Goal: Transaction & Acquisition: Purchase product/service

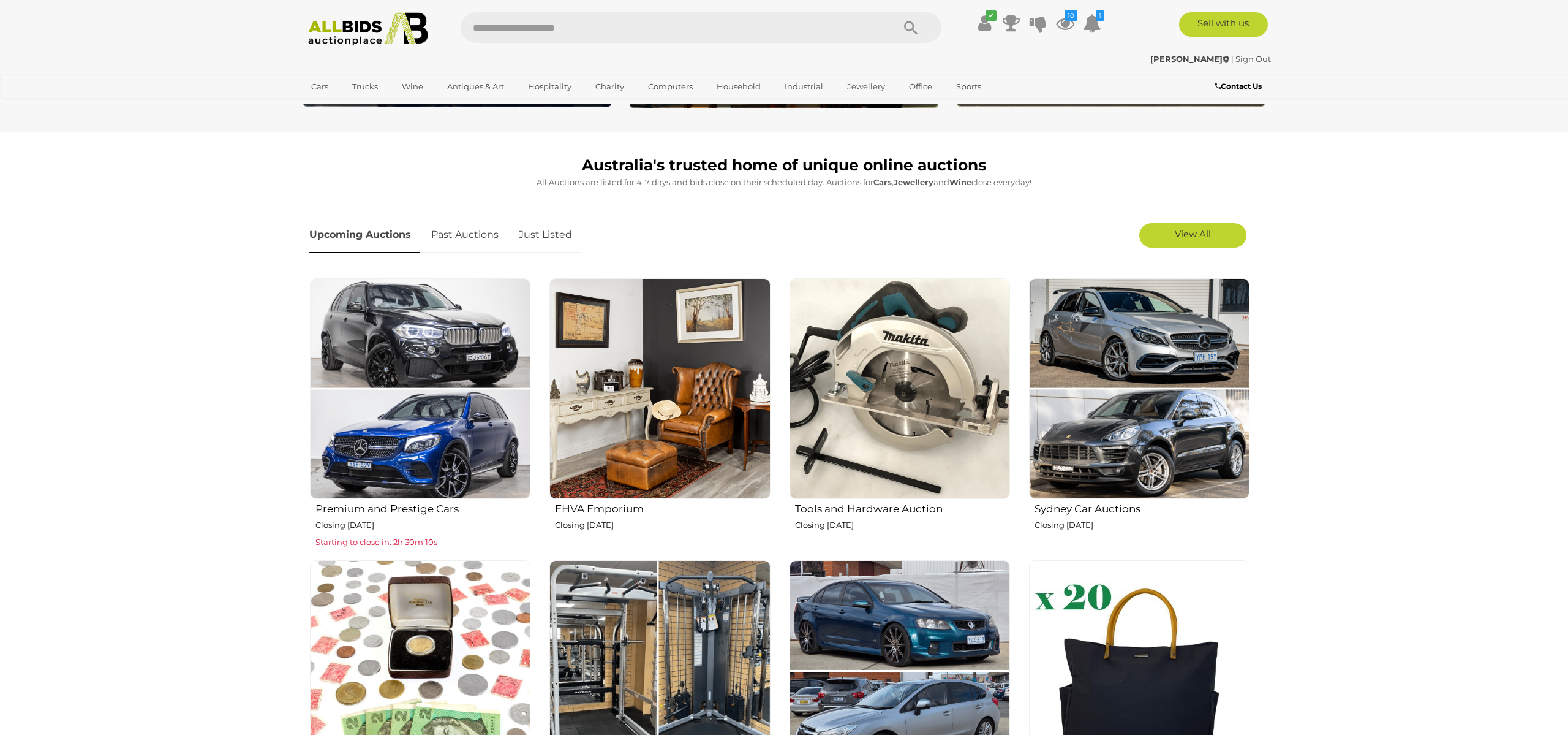
scroll to position [299, 0]
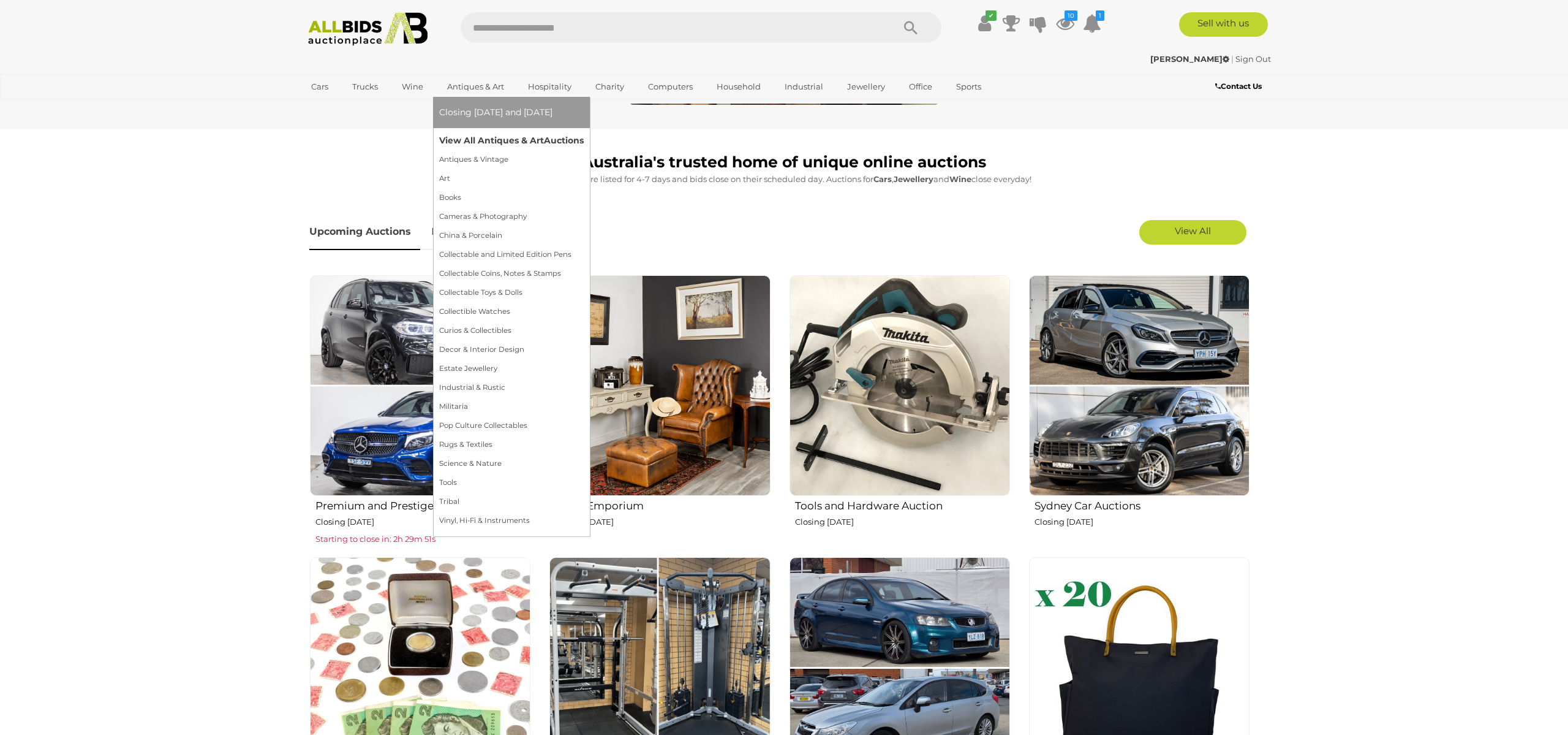
click at [476, 144] on link "View All Antiques & Art Auctions" at bounding box center [511, 140] width 145 height 19
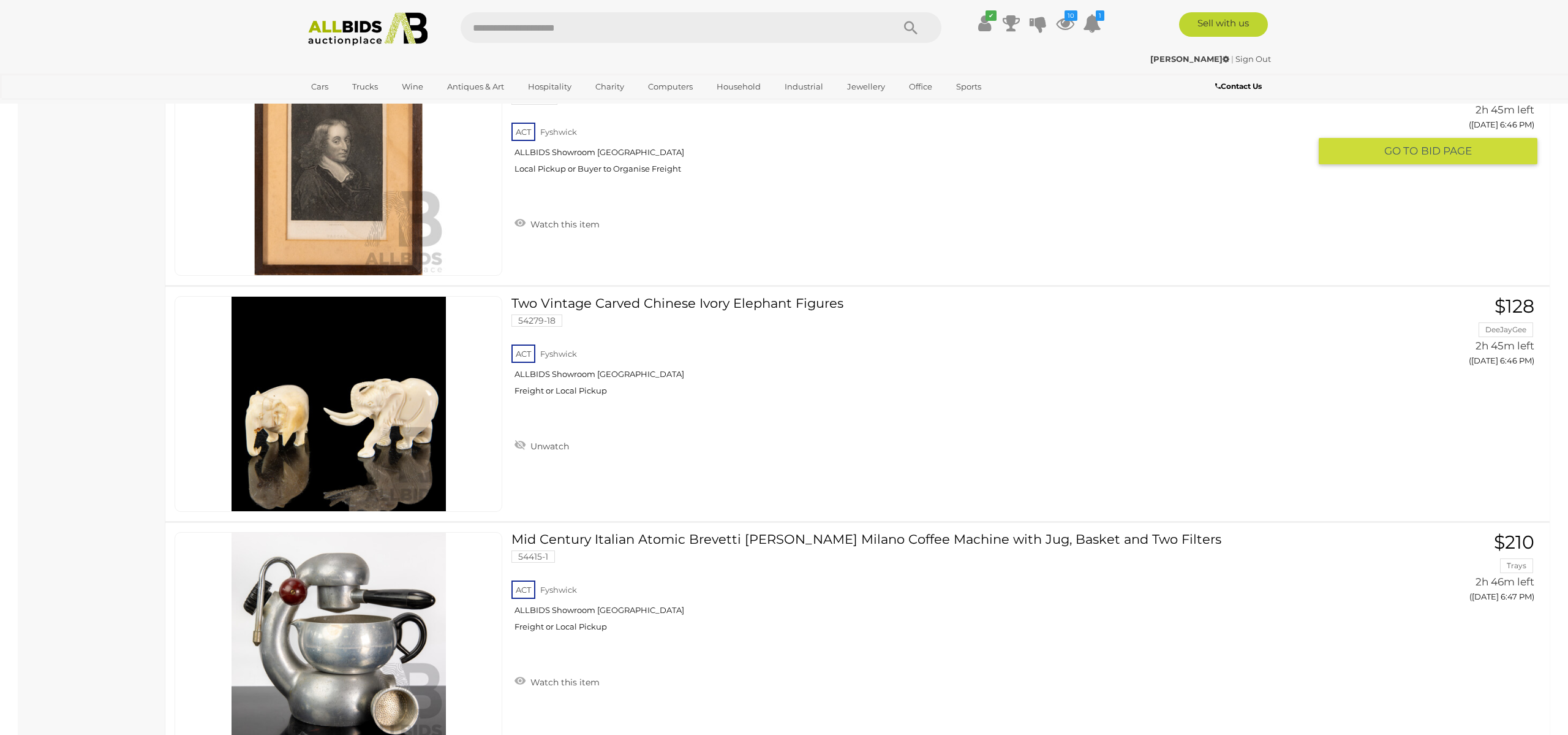
scroll to position [7584, 0]
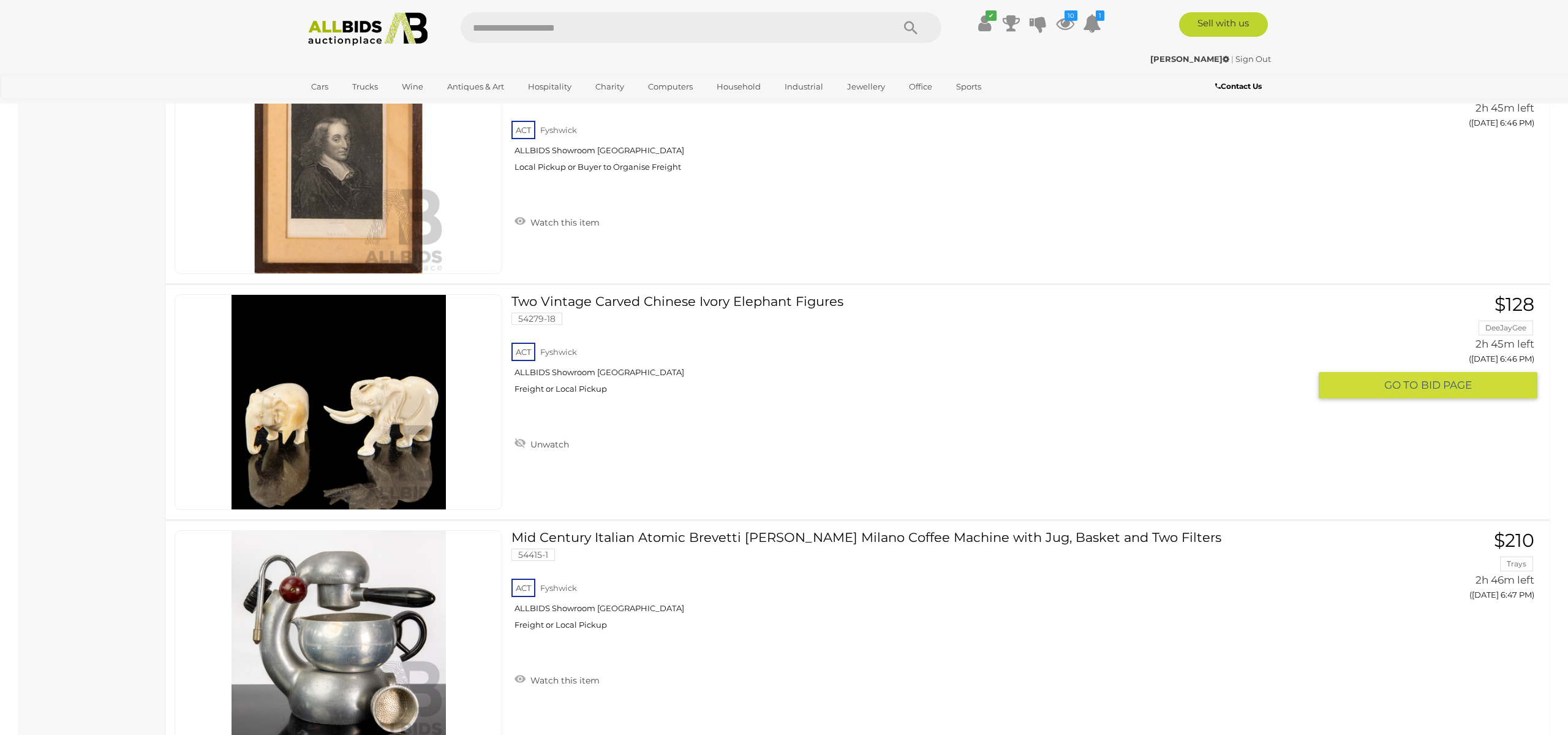
click at [346, 385] on link at bounding box center [338, 402] width 328 height 216
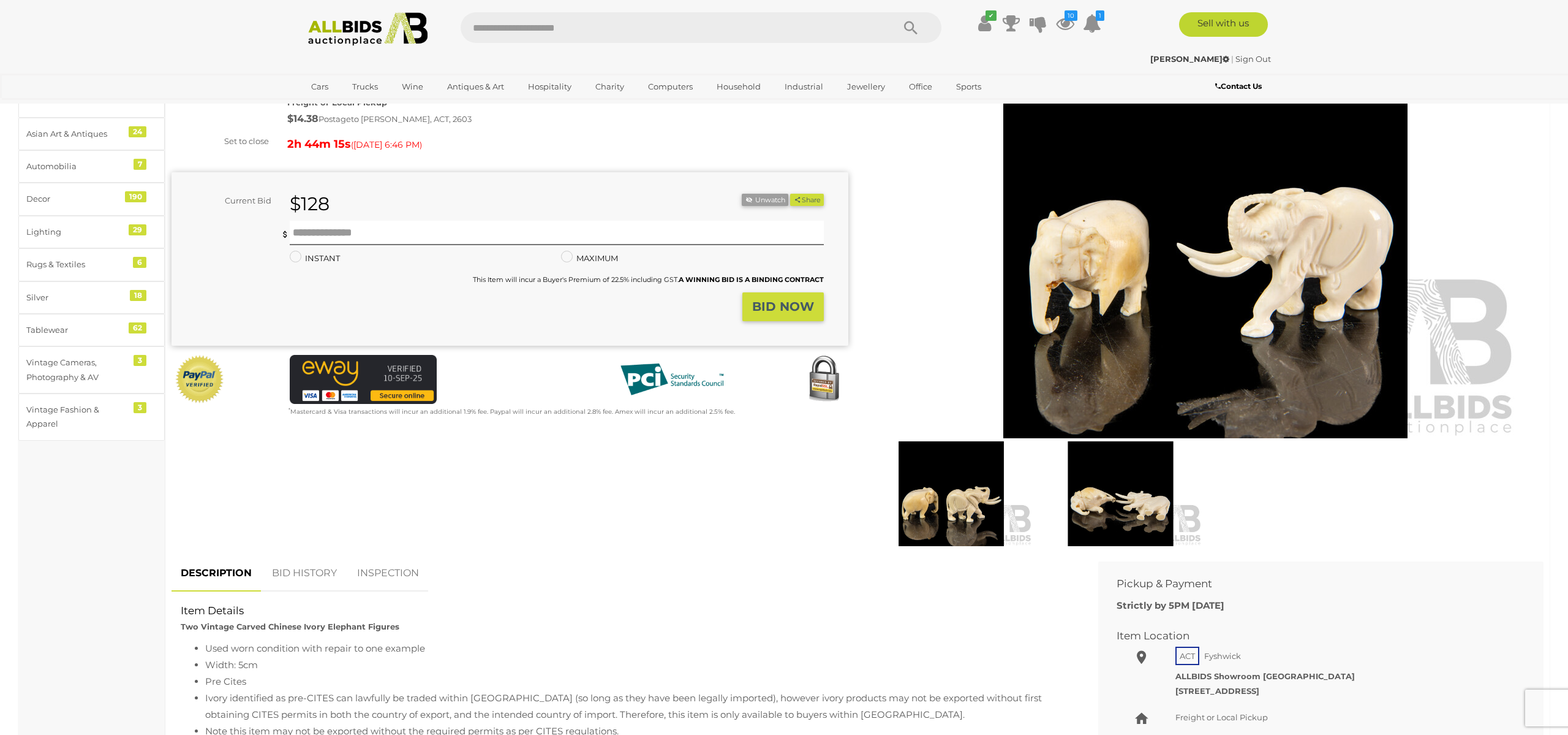
scroll to position [123, 0]
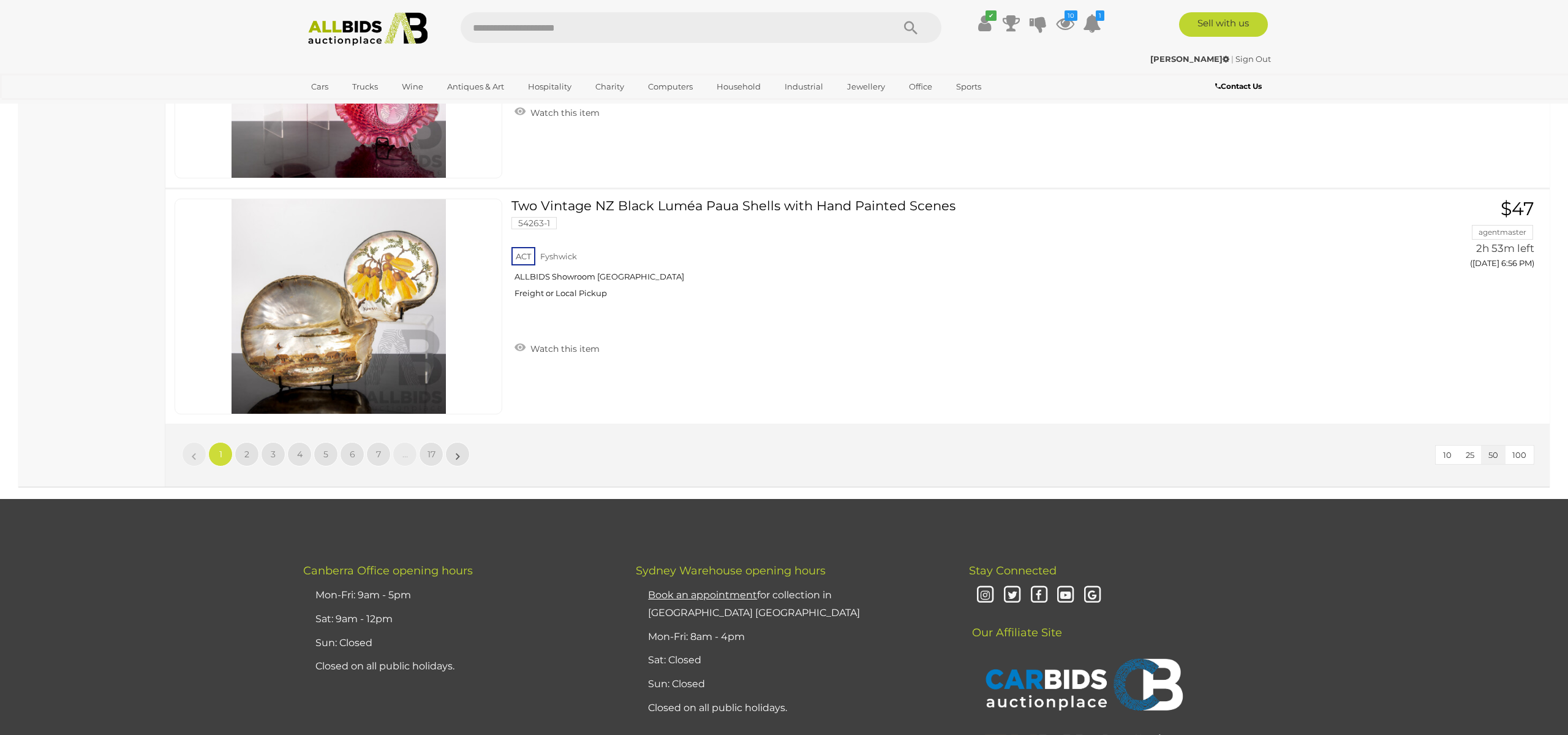
scroll to position [11692, 0]
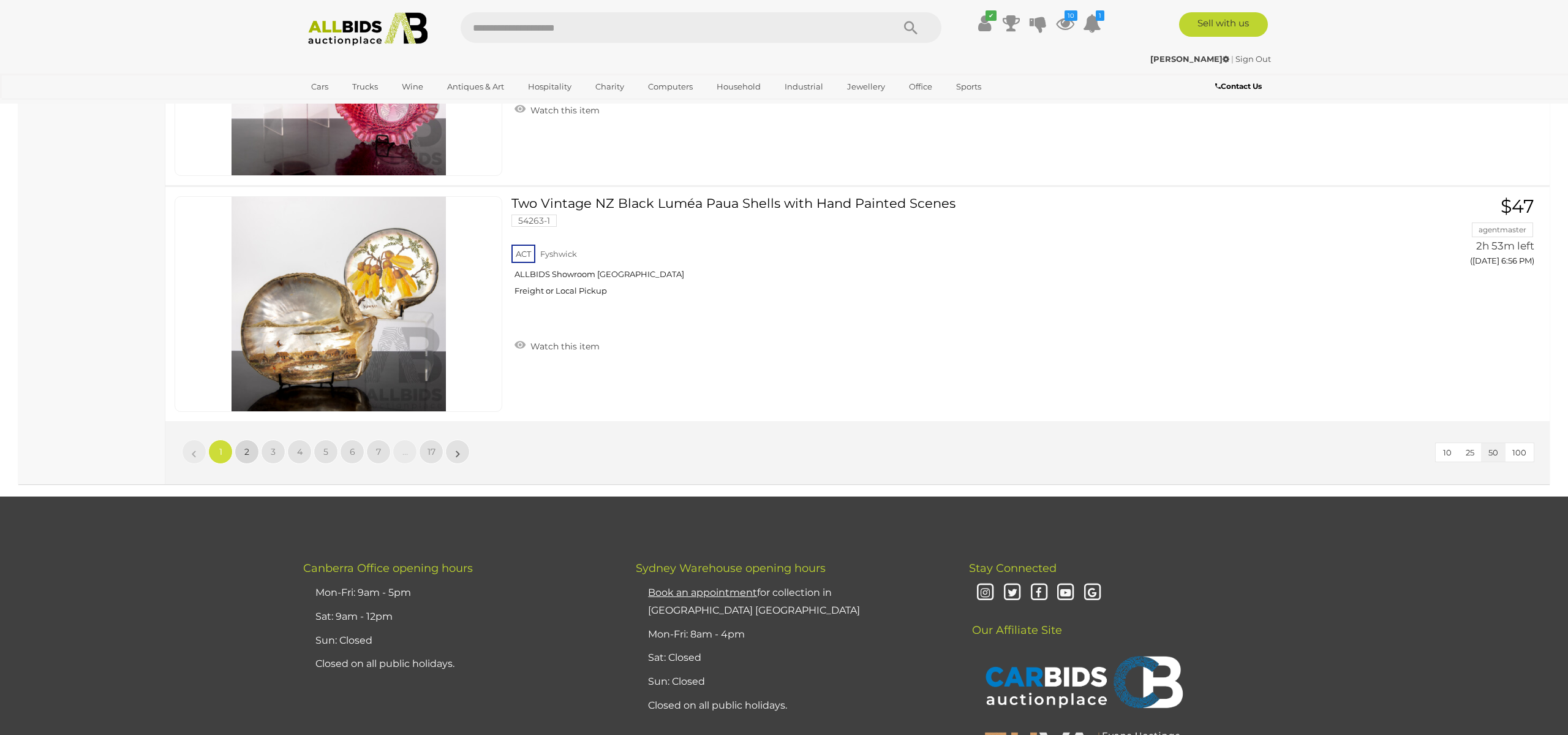
click at [242, 448] on link "2" at bounding box center [246, 452] width 24 height 24
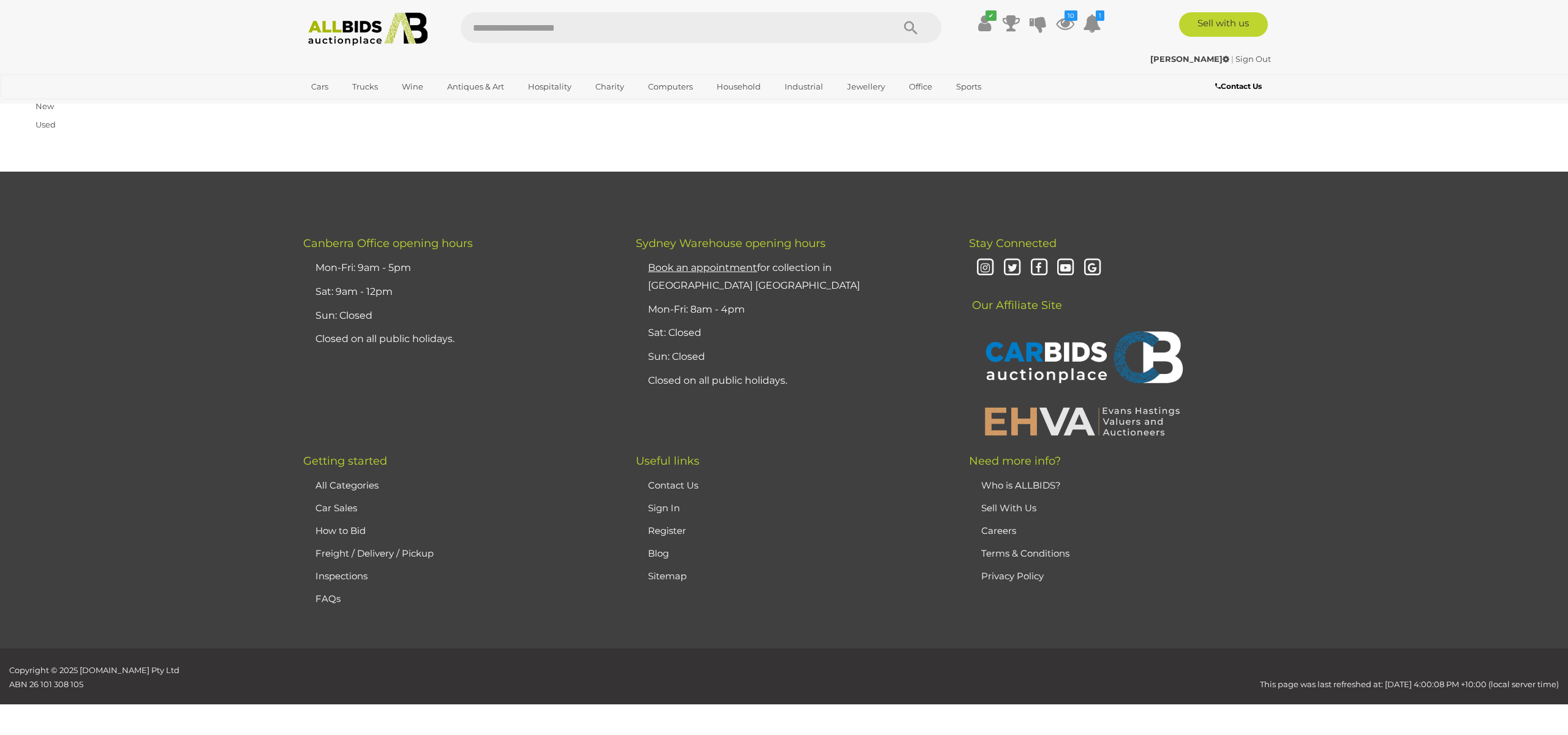
scroll to position [195, 0]
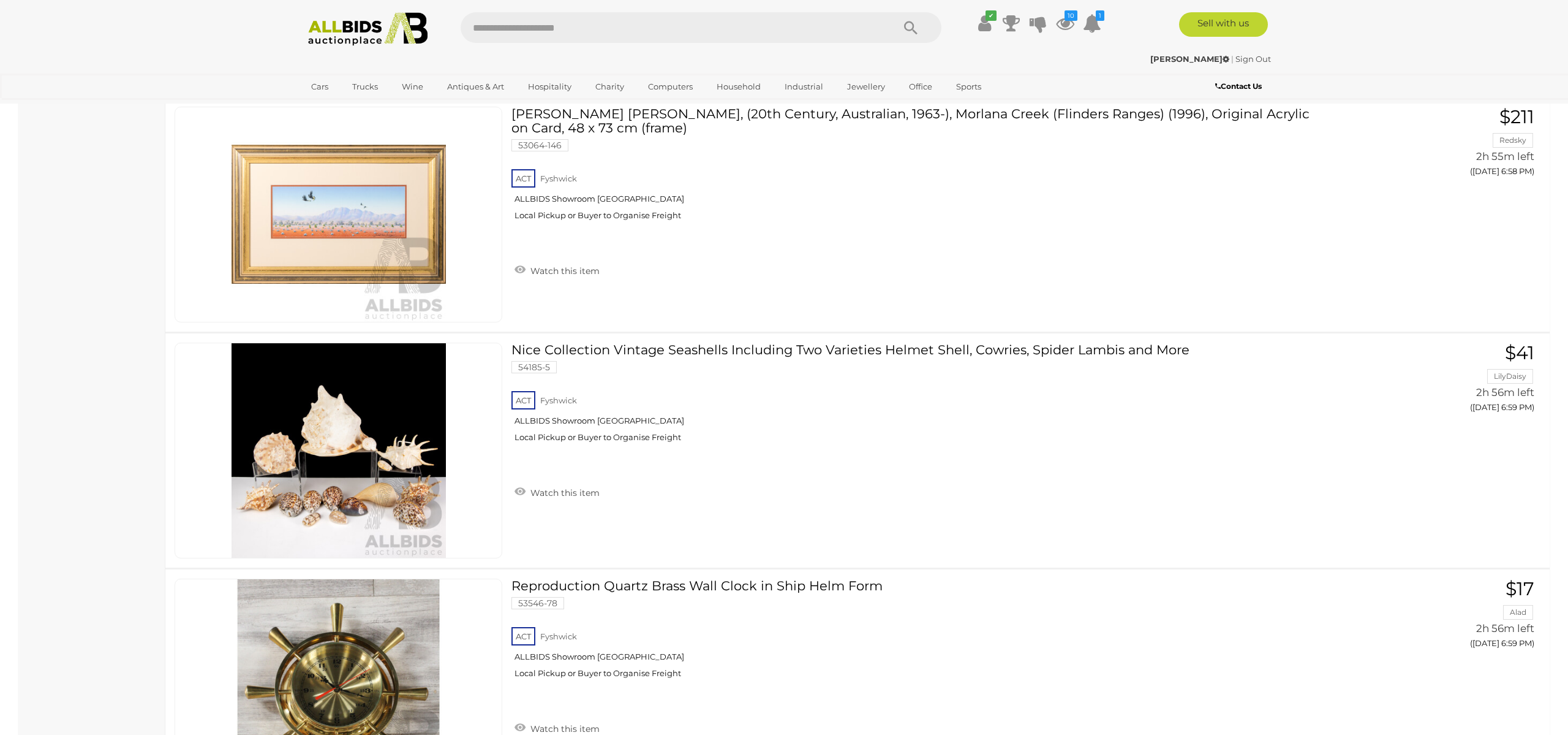
scroll to position [1887, 0]
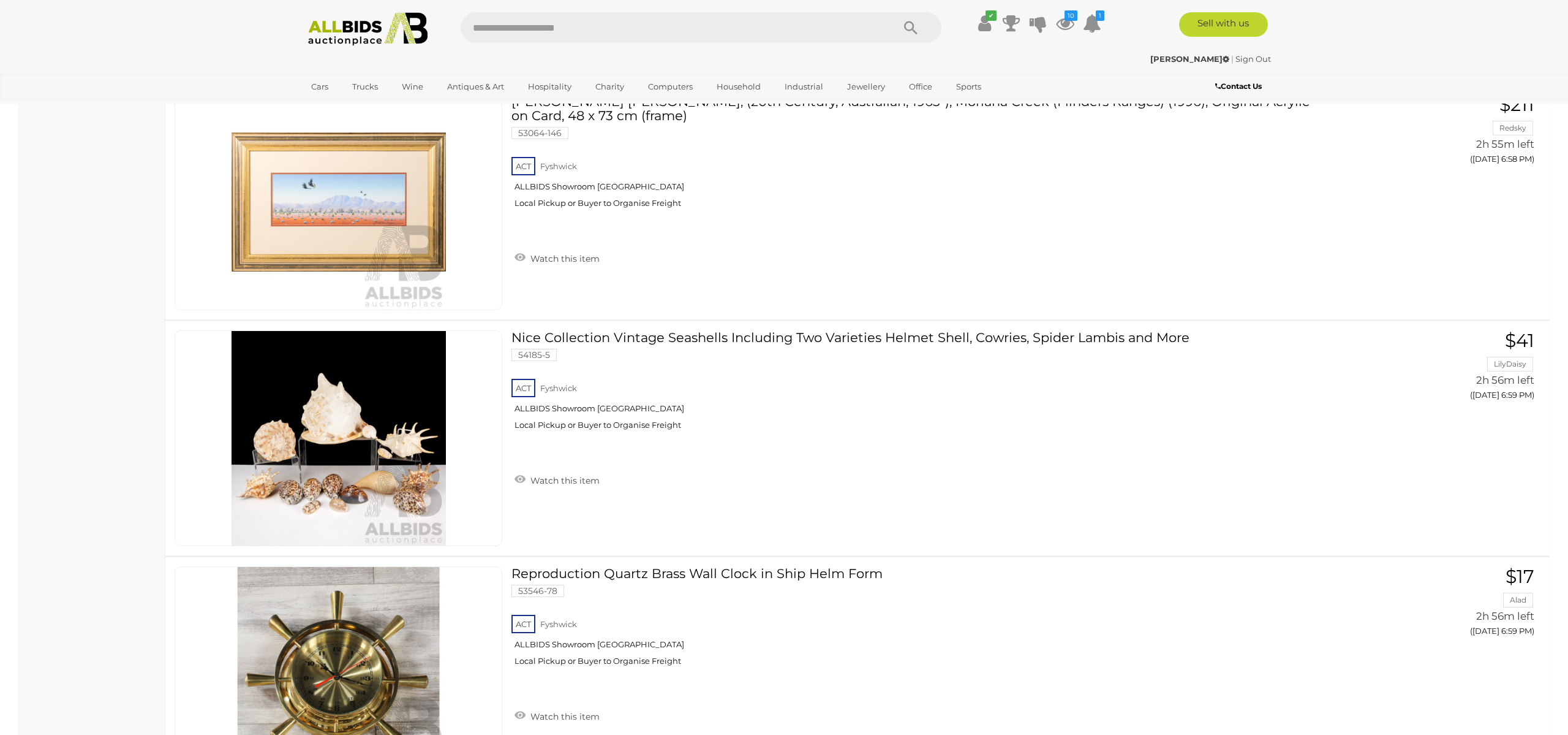
scroll to position [195, 0]
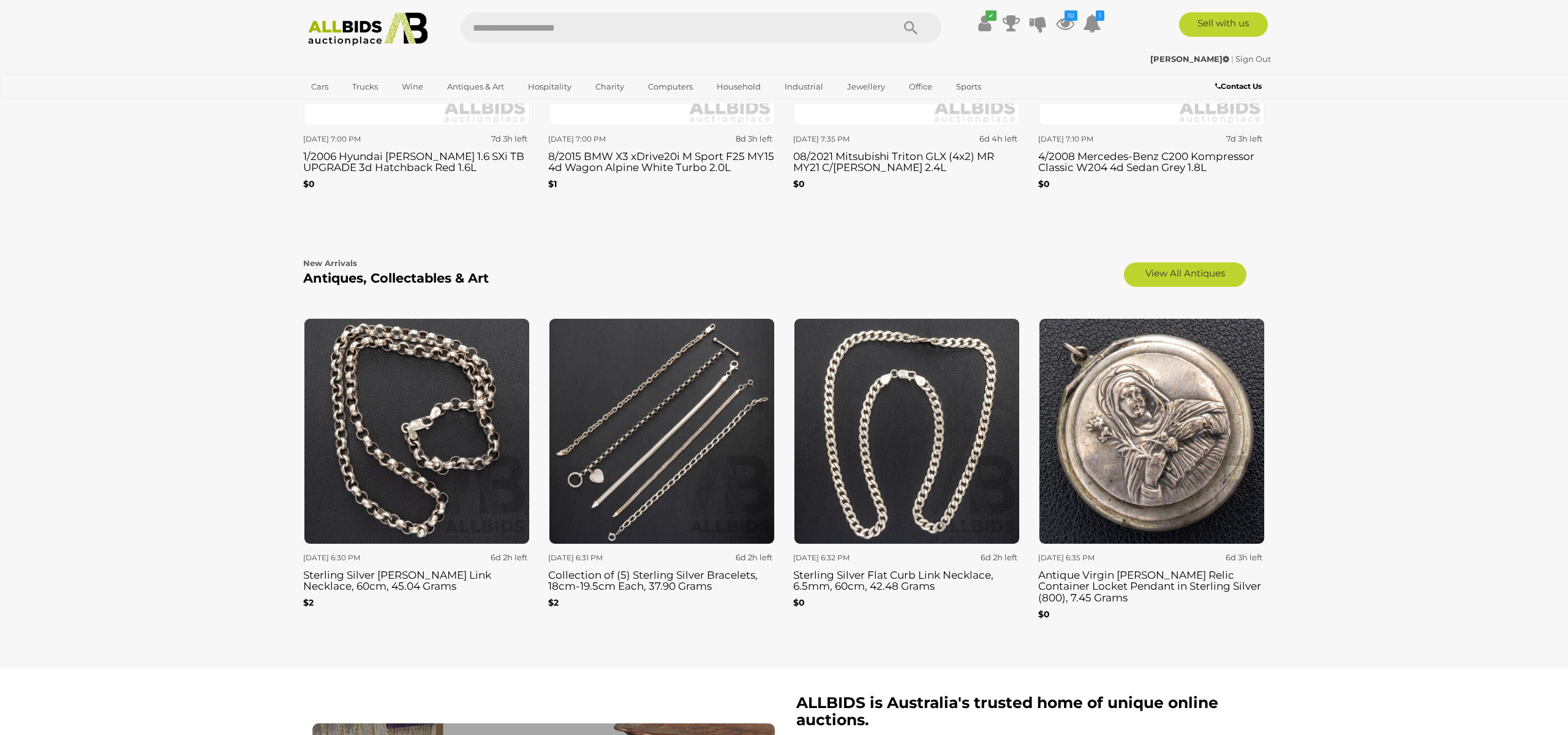
scroll to position [1892, 0]
